Goal: Task Accomplishment & Management: Complete application form

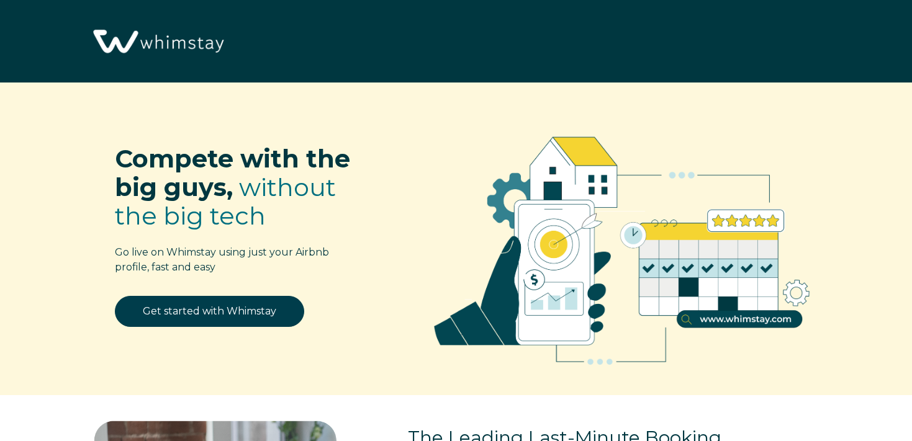
select select "US"
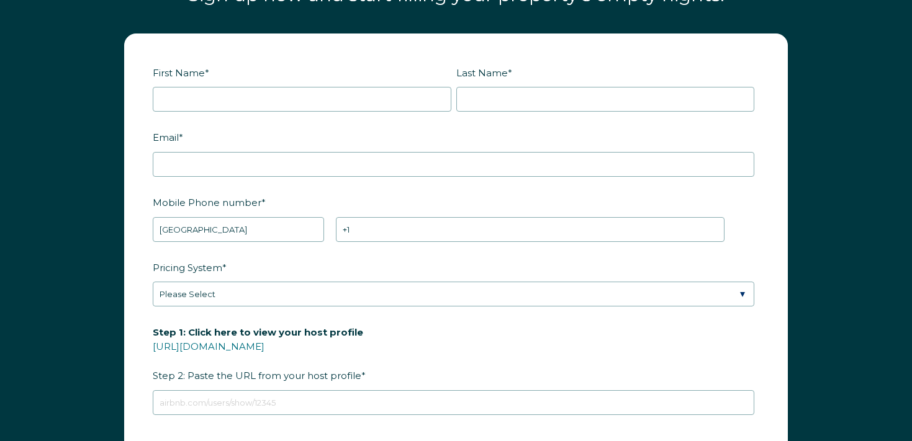
click at [258, 85] on div "First Name *" at bounding box center [304, 87] width 303 height 50
click at [259, 96] on input "First Name *" at bounding box center [302, 99] width 298 height 25
type input "[PERSON_NAME]"
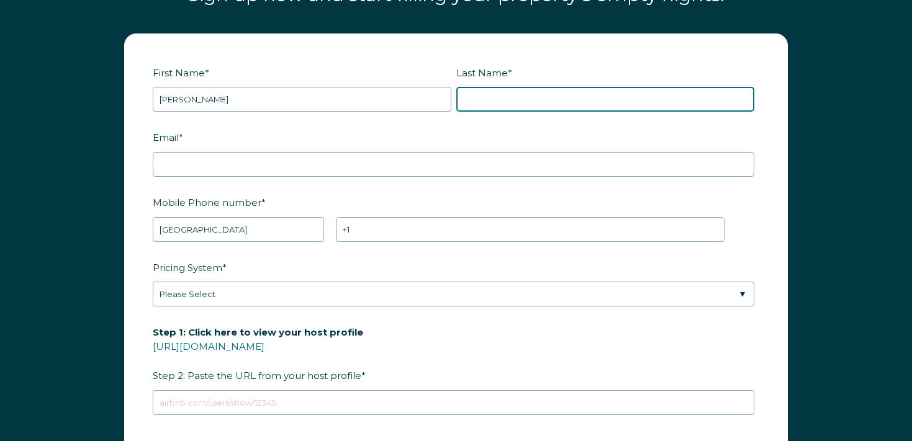
type input "[PERSON_NAME]"
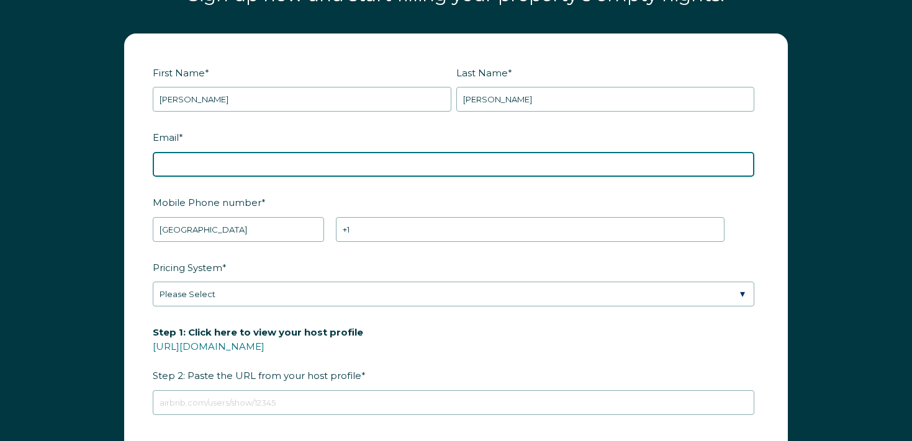
type input "[EMAIL_ADDRESS][DOMAIN_NAME]"
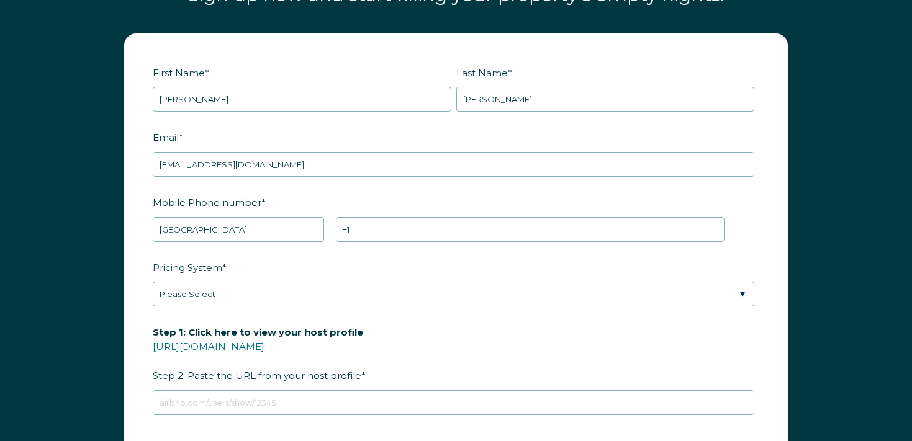
click at [499, 112] on fieldset "First Name * [PERSON_NAME] Last Name * [PERSON_NAME]" at bounding box center [456, 94] width 606 height 65
click at [498, 103] on input "[PERSON_NAME]" at bounding box center [605, 99] width 298 height 25
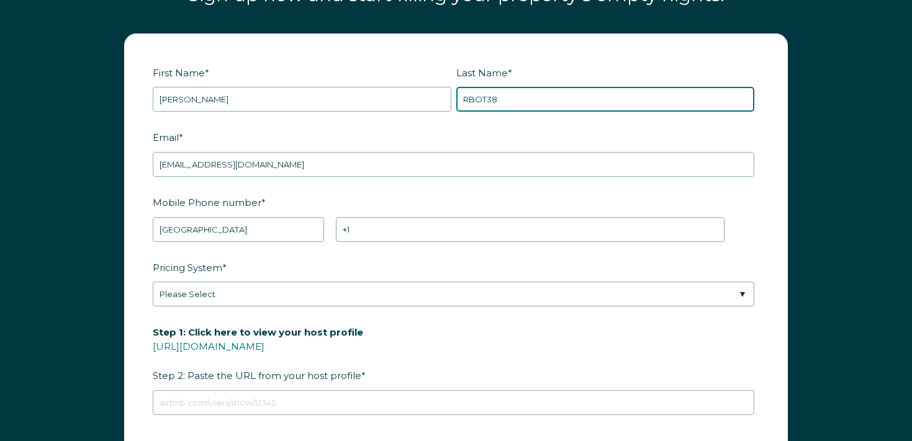
type input "RBOT38"
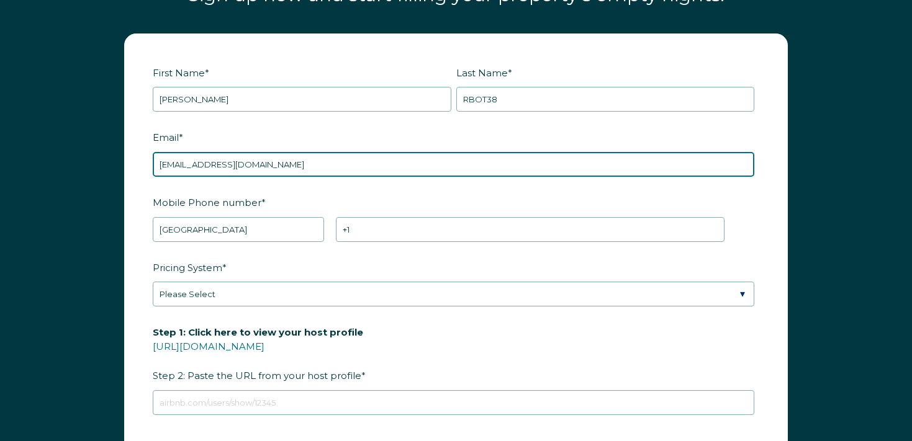
click at [224, 163] on input "[EMAIL_ADDRESS][DOMAIN_NAME]" at bounding box center [453, 164] width 601 height 25
paste input "RBOT38"
type input "[EMAIL_ADDRESS][DOMAIN_NAME]"
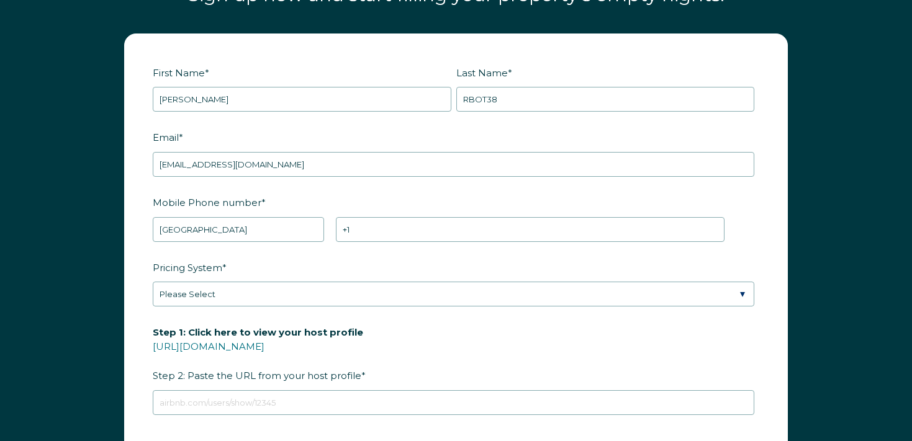
click at [413, 243] on fieldset "Mobile Phone number * * [GEOGRAPHIC_DATA] (‫[GEOGRAPHIC_DATA]‬‎) [GEOGRAPHIC_DA…" at bounding box center [456, 224] width 606 height 65
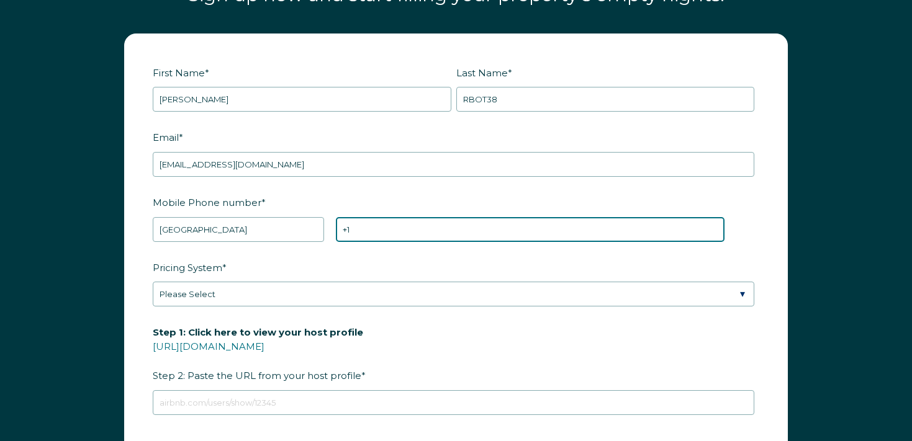
click at [418, 228] on input "+1" at bounding box center [530, 229] width 388 height 25
type input "[PHONE_NUMBER]"
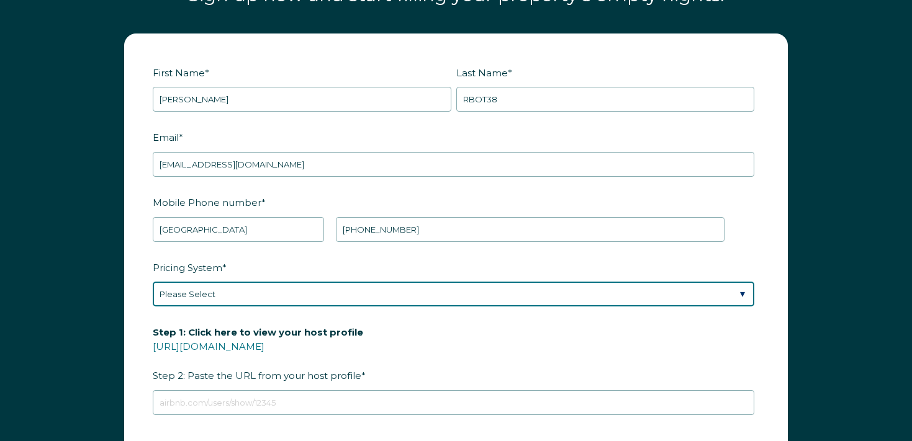
click at [309, 284] on select "Please Select Manual Airbnb Smart Pricing PriceLabs Wheelhouse Beyond Pricing 3…" at bounding box center [453, 294] width 601 height 25
select select "PriceLabs"
click at [153, 282] on select "Please Select Manual Airbnb Smart Pricing PriceLabs Wheelhouse Beyond Pricing 3…" at bounding box center [453, 294] width 601 height 25
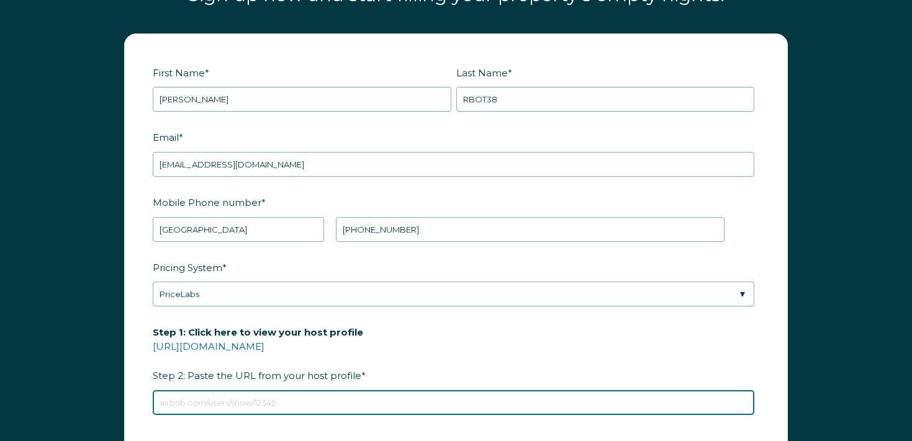
click at [235, 394] on input "Step 1: Click here to view your host profile [URL][DOMAIN_NAME] Step 2: Paste t…" at bounding box center [453, 402] width 601 height 25
type input "[URL][DOMAIN_NAME]"
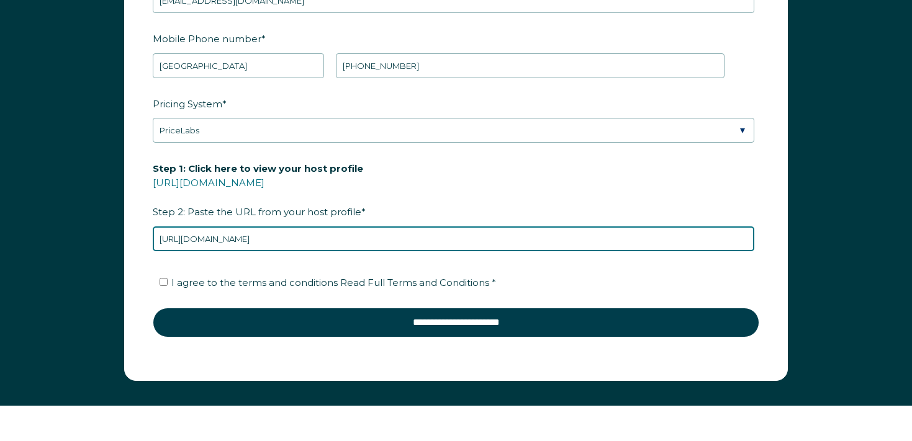
scroll to position [1684, 0]
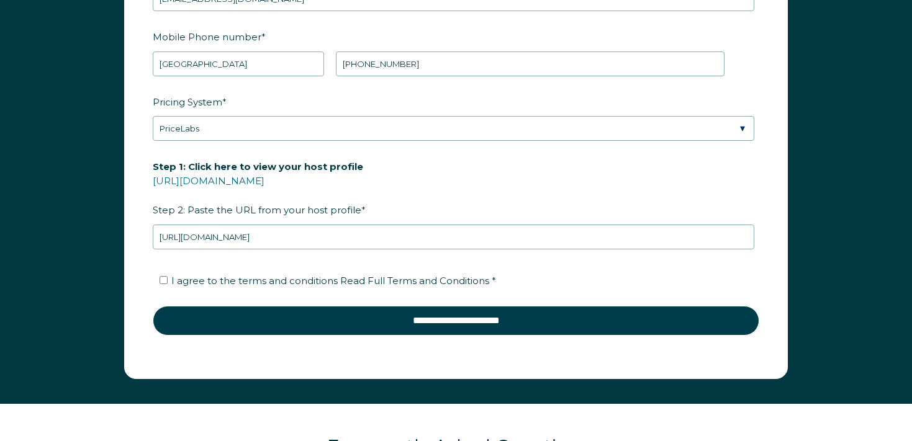
click at [259, 275] on span "I agree to the terms and conditions Read Full Terms and Conditions *" at bounding box center [333, 281] width 325 height 12
click at [168, 276] on input "I agree to the terms and conditions Read Full Terms and Conditions *" at bounding box center [163, 280] width 8 height 8
checkbox input "true"
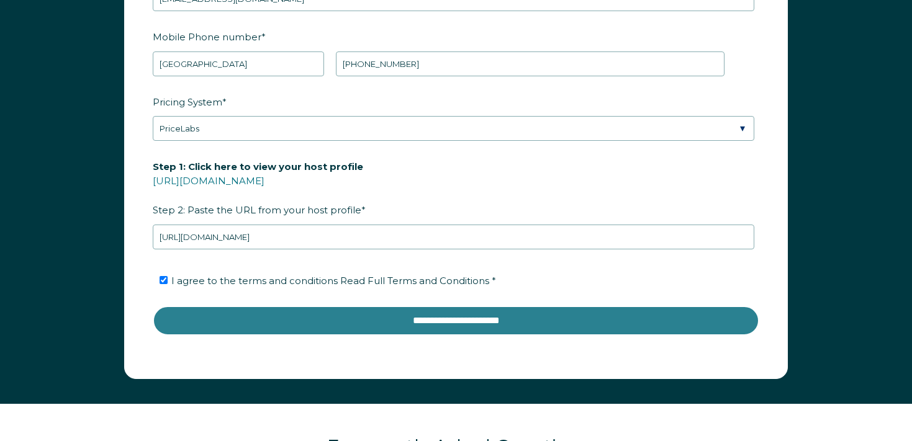
click at [398, 316] on input "**********" at bounding box center [456, 321] width 606 height 30
